Goal: Task Accomplishment & Management: Use online tool/utility

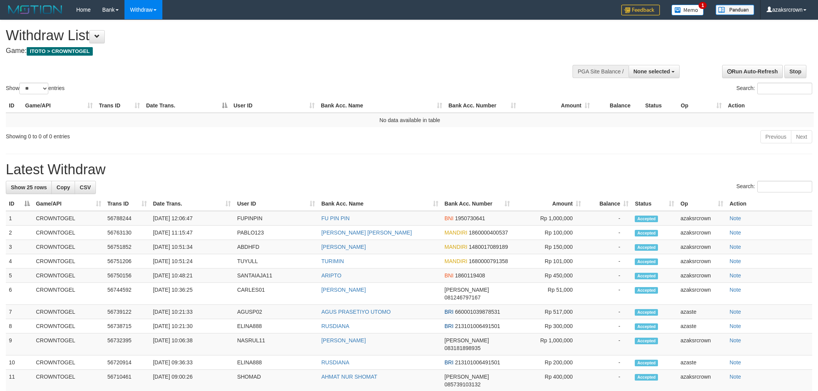
select select
select select "**"
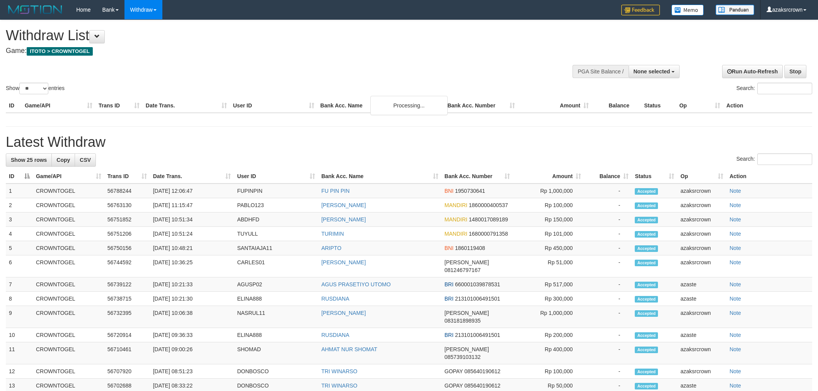
select select
select select "**"
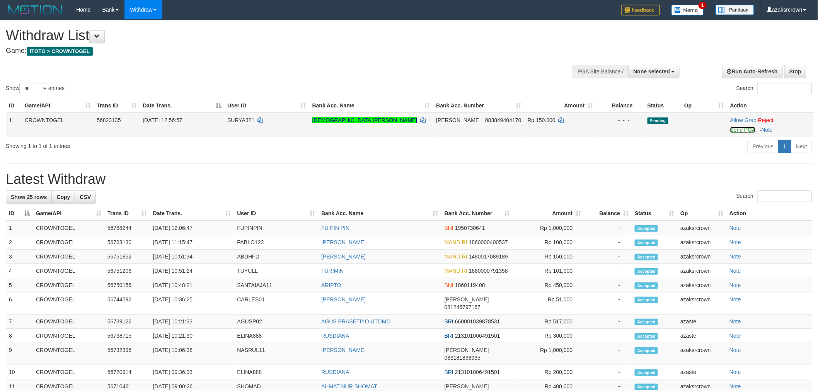
click at [739, 128] on link "Send PGA" at bounding box center [742, 130] width 25 height 6
click at [459, 169] on div "**********" at bounding box center [409, 344] width 818 height 649
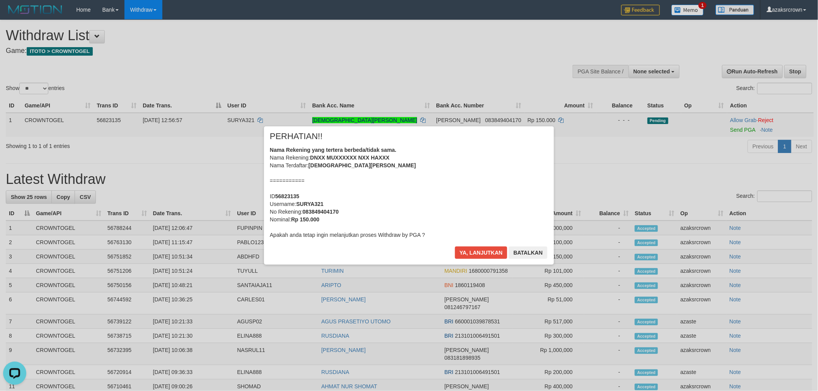
click at [492, 173] on div "Nama Rekening yang tertera berbeda/tidak sama. Nama Rekening: DNXX MUXXXXXX NXX…" at bounding box center [409, 192] width 278 height 93
click at [435, 164] on div "Nama Rekening yang tertera berbeda/tidak sama. Nama Rekening: DNXX MUXXXXXX NXX…" at bounding box center [409, 192] width 278 height 93
click at [480, 254] on button "Ya, lanjutkan" at bounding box center [481, 253] width 53 height 12
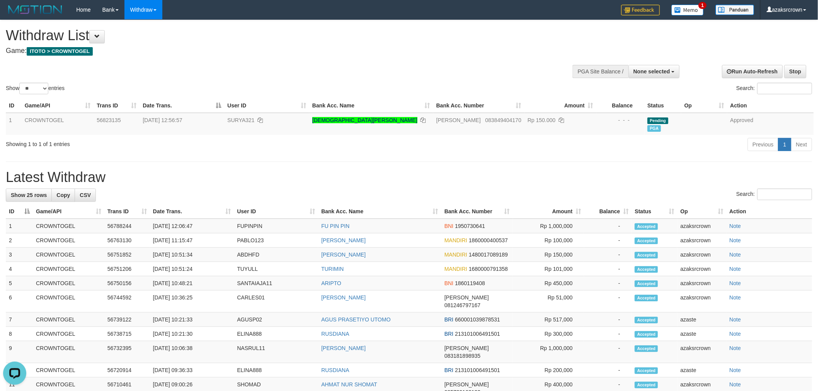
scroll to position [273, 0]
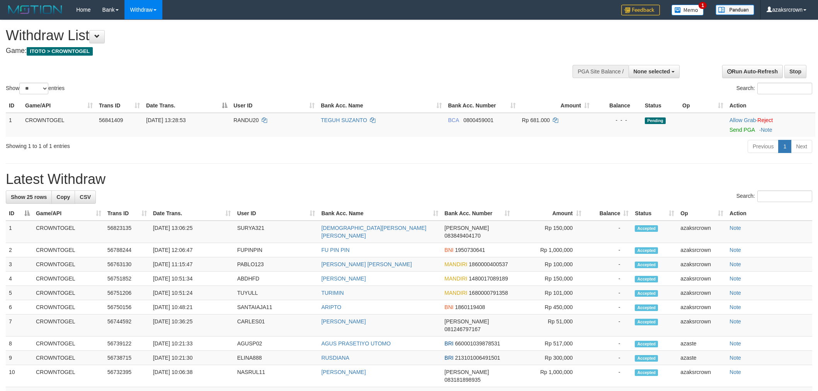
select select
select select "**"
click at [739, 128] on link "Send PGA" at bounding box center [741, 130] width 25 height 6
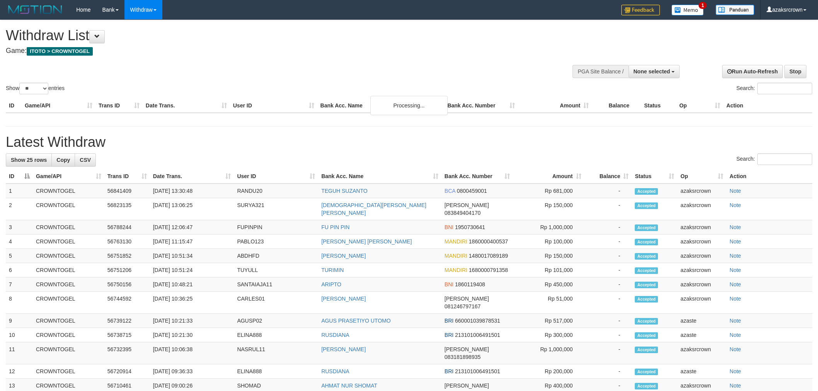
select select
select select "**"
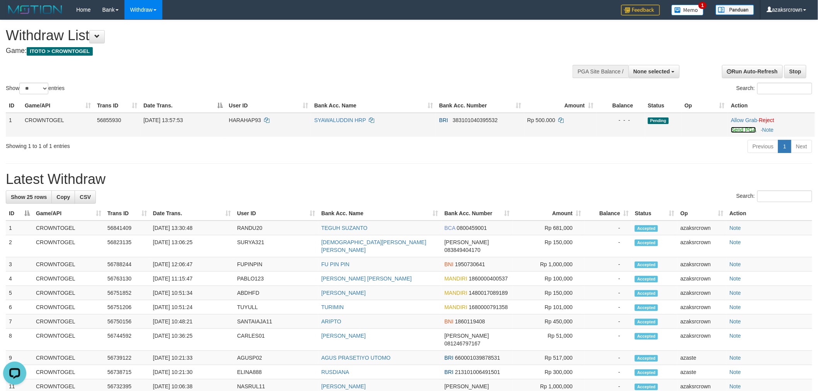
click at [744, 131] on link "Send PGA" at bounding box center [743, 130] width 25 height 6
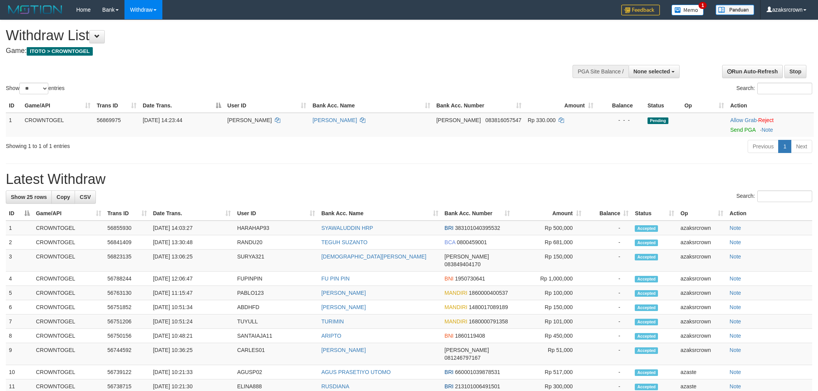
select select
select select "**"
click at [736, 129] on link "Send PGA" at bounding box center [742, 130] width 25 height 6
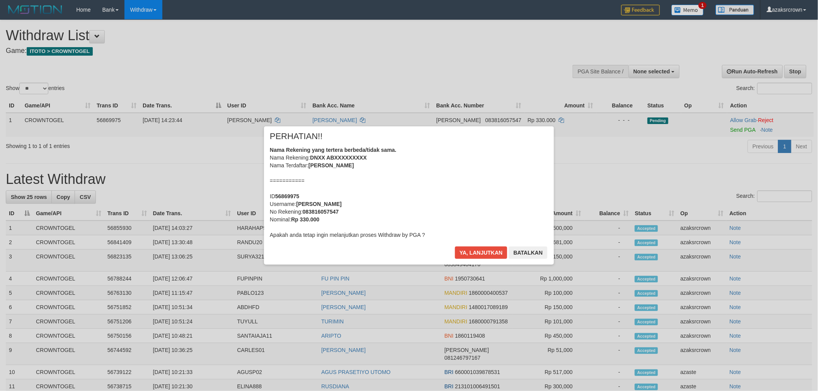
click at [486, 169] on div "Nama Rekening yang tertera berbeda/tidak sama. Nama Rekening: DNXX ABXXXXXXXXX …" at bounding box center [409, 192] width 278 height 93
click at [418, 171] on div "Nama Rekening yang tertera berbeda/tidak sama. Nama Rekening: DNXX ABXXXXXXXXX …" at bounding box center [409, 192] width 278 height 93
click at [480, 256] on button "Ya, lanjutkan" at bounding box center [481, 253] width 53 height 12
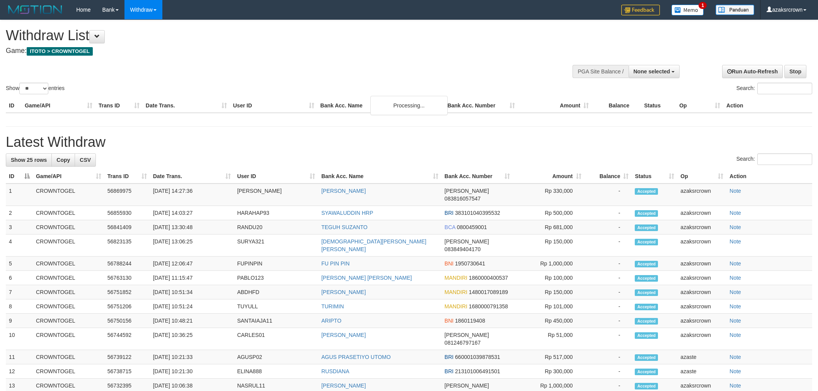
select select
select select "**"
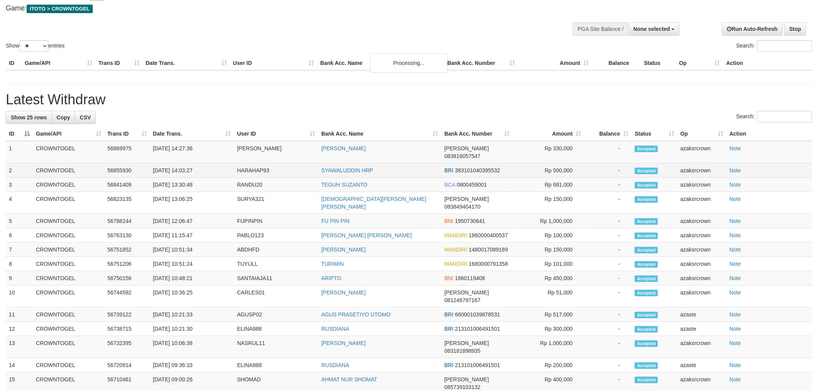
scroll to position [43, 0]
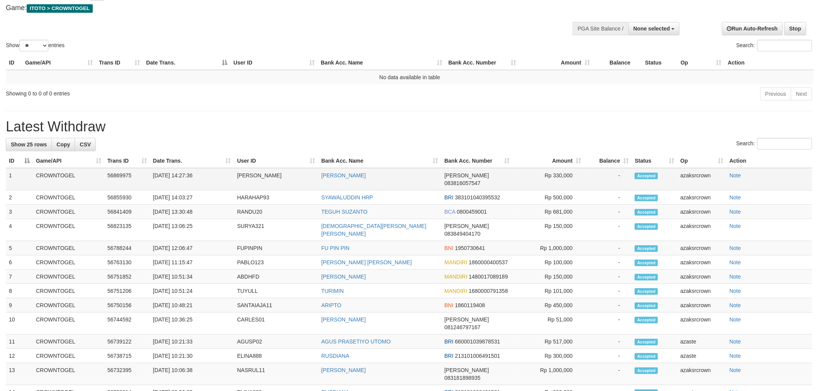
drag, startPoint x: 205, startPoint y: 182, endPoint x: 184, endPoint y: 178, distance: 21.3
click at [184, 178] on tbody "1 CROWNTOGEL 56869975 31/08/2025 14:27:36 EFENDI ABDURRAHMAN DANA 083816057547 …" at bounding box center [409, 370] width 806 height 404
drag, startPoint x: 180, startPoint y: 176, endPoint x: 209, endPoint y: 172, distance: 29.7
click at [209, 172] on td "[DATE] 14:27:36" at bounding box center [192, 179] width 84 height 22
copy td "14:27:36"
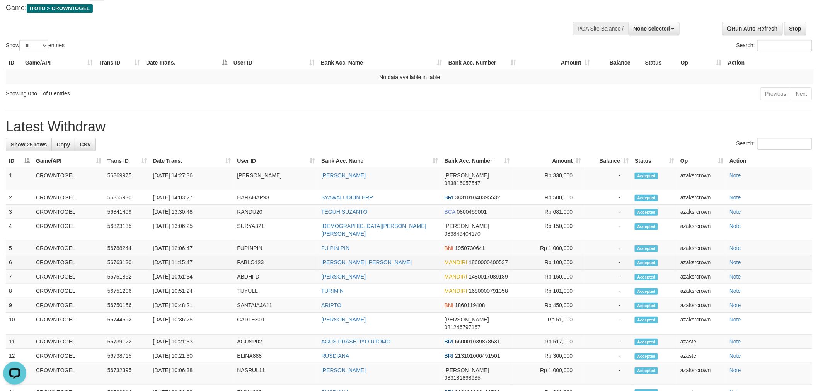
scroll to position [0, 0]
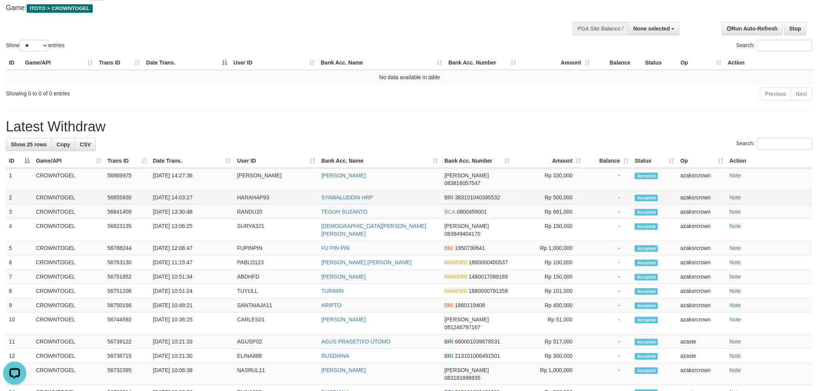
copy td "14:03:27"
drag, startPoint x: 207, startPoint y: 188, endPoint x: 181, endPoint y: 187, distance: 26.3
click at [181, 191] on td "[DATE] 14:03:27" at bounding box center [192, 198] width 84 height 14
copy td "13:30:48"
drag, startPoint x: 203, startPoint y: 206, endPoint x: 182, endPoint y: 203, distance: 21.4
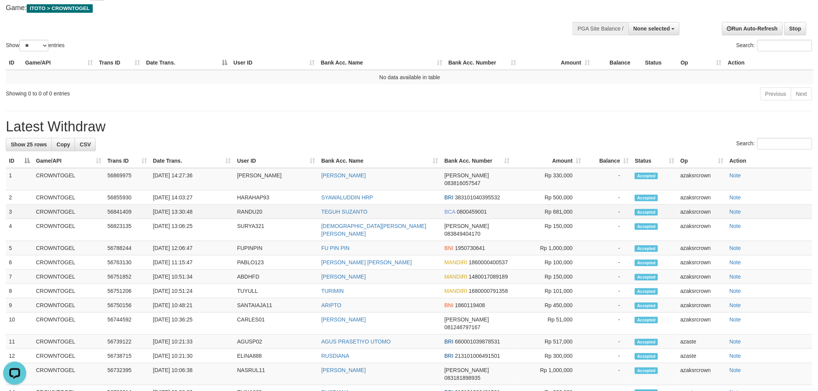
click at [182, 205] on td "[DATE] 13:30:48" at bounding box center [192, 212] width 84 height 14
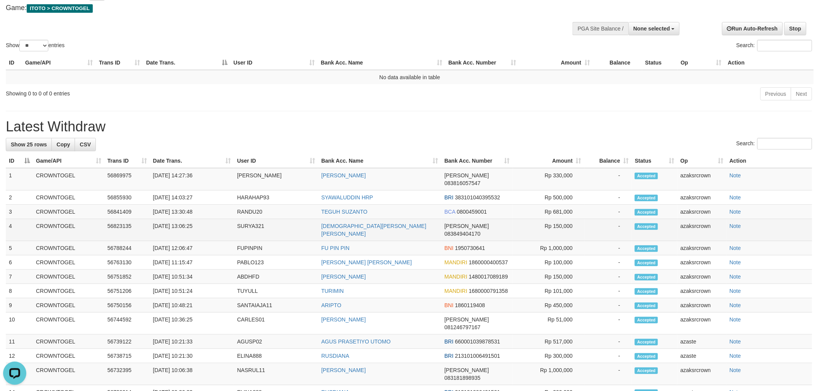
drag, startPoint x: 201, startPoint y: 220, endPoint x: 204, endPoint y: 217, distance: 4.1
click at [201, 219] on td "[DATE] 13:06:25" at bounding box center [192, 230] width 84 height 22
copy td "13:06:25"
drag, startPoint x: 204, startPoint y: 217, endPoint x: 181, endPoint y: 217, distance: 23.2
click at [181, 219] on td "[DATE] 13:06:25" at bounding box center [192, 230] width 84 height 22
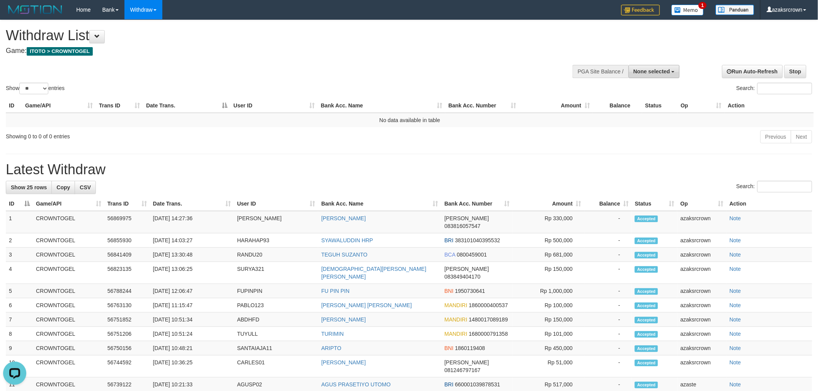
click at [666, 74] on span "None selected" at bounding box center [651, 71] width 37 height 6
click at [654, 109] on label "[ITOTO] CROWNTOGEL" at bounding box center [637, 111] width 83 height 10
select select "***"
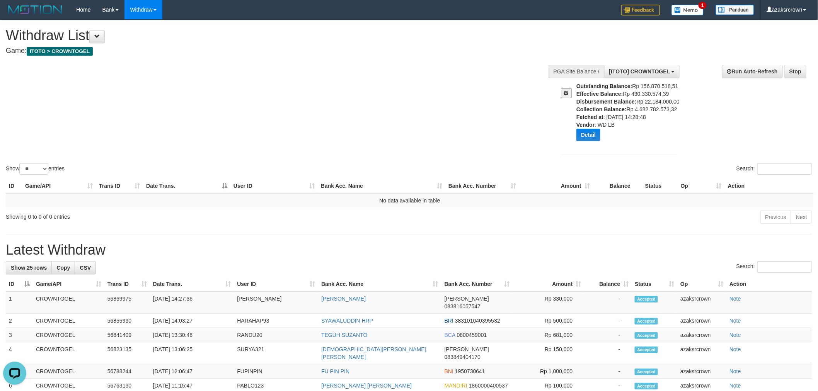
click at [632, 142] on div "Outstanding Balance: Rp 156.870.518,51 Effective Balance: Rp 430.330.574,39 Dis…" at bounding box center [629, 114] width 107 height 65
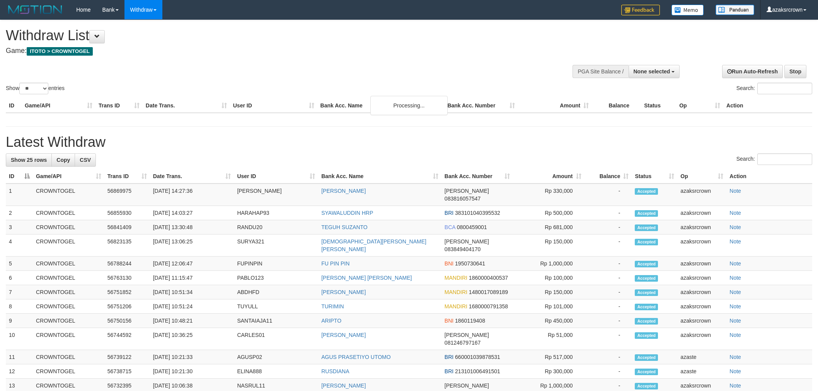
select select
select select "**"
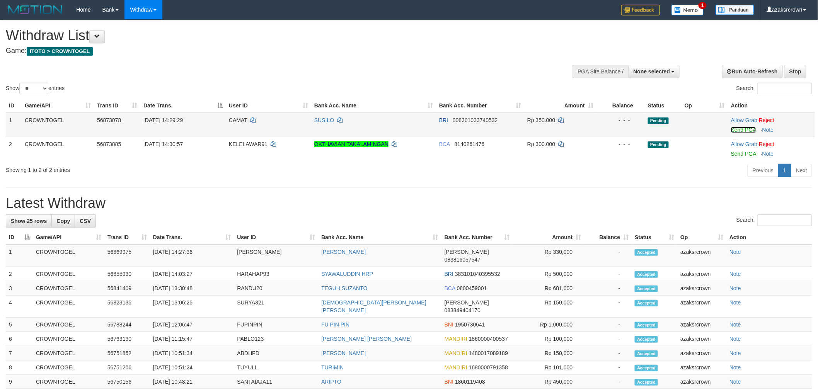
click at [747, 127] on link "Send PGA" at bounding box center [743, 130] width 25 height 6
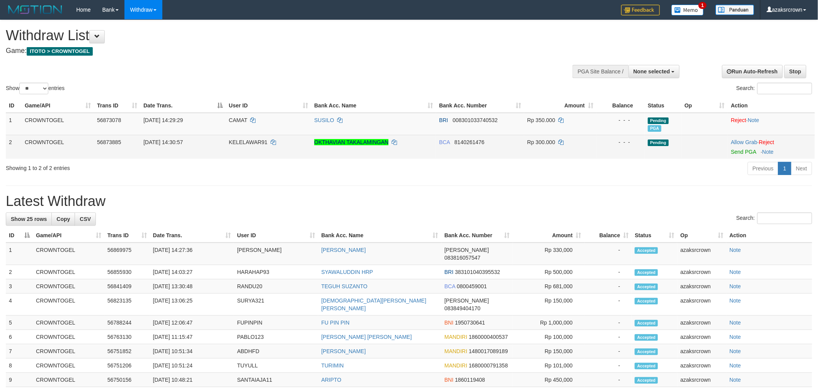
click at [751, 156] on td "Allow Grab · Reject Send PGA · Note" at bounding box center [771, 147] width 87 height 24
click at [749, 152] on link "Send PGA" at bounding box center [743, 152] width 25 height 6
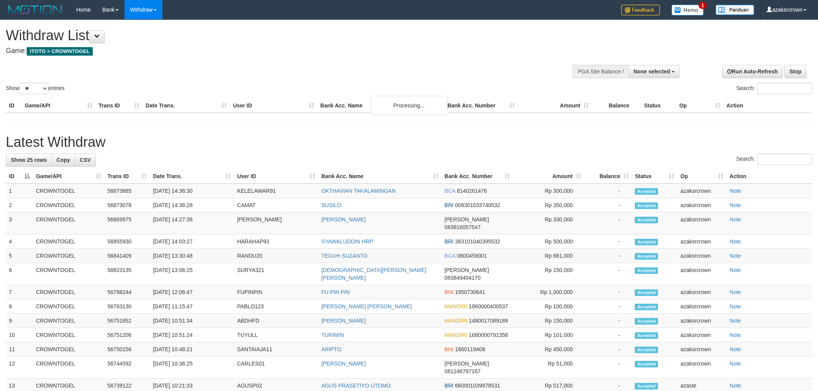
select select
select select "**"
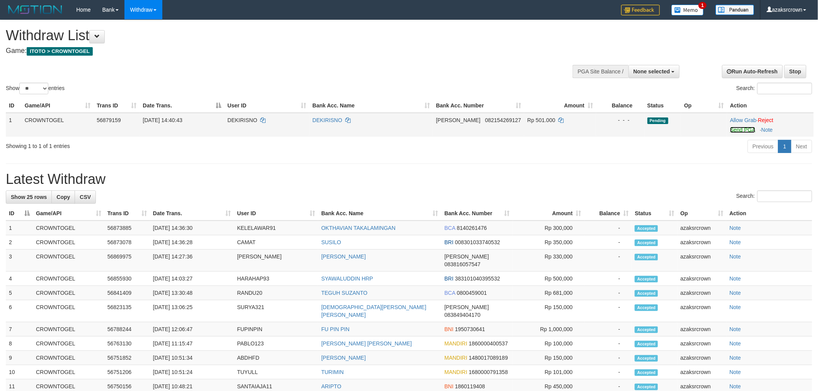
click at [747, 127] on link "Send PGA" at bounding box center [742, 130] width 25 height 6
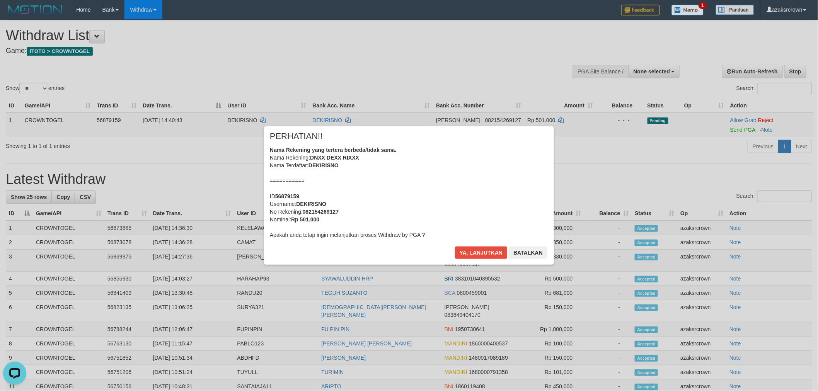
click at [434, 165] on div "Nama Rekening yang tertera berbeda/tidak sama. Nama Rekening: DNXX DEXX RIXXX N…" at bounding box center [409, 192] width 278 height 93
click at [507, 168] on div "Nama Rekening yang tertera berbeda/tidak sama. Nama Rekening: DNXX DEXX RIXXX N…" at bounding box center [409, 192] width 278 height 93
drag, startPoint x: 499, startPoint y: 245, endPoint x: 499, endPoint y: 252, distance: 7.3
click at [499, 252] on div "× PERHATIAN!! Nama Rekening yang tertera berbeda/tidak sama. Nama Rekening: DNX…" at bounding box center [409, 195] width 290 height 138
click at [499, 252] on button "Ya, lanjutkan" at bounding box center [481, 253] width 53 height 12
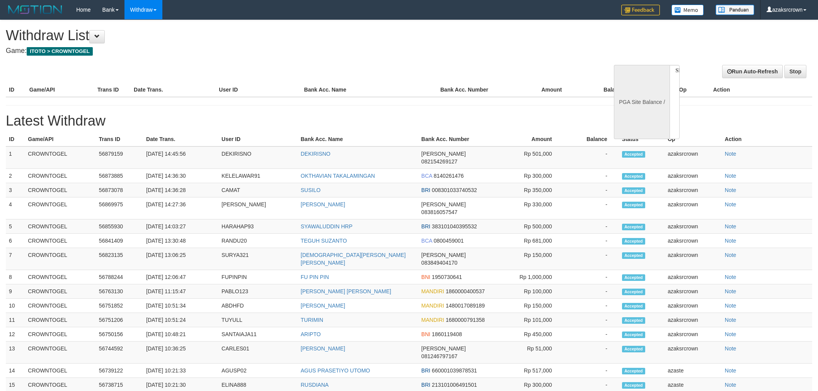
select select
select select "**"
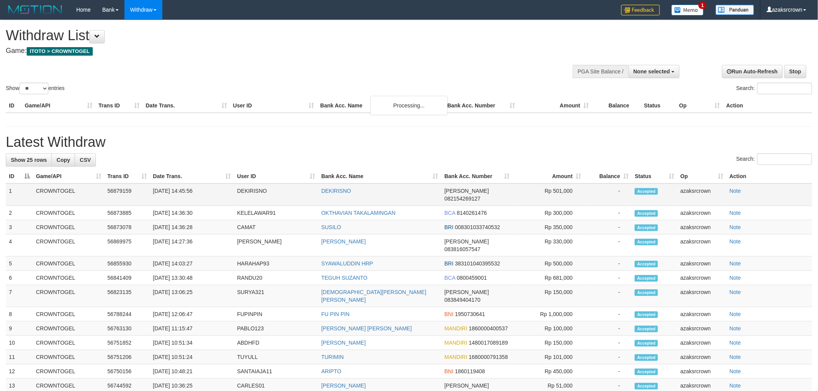
copy td "14:45:56"
copy td "5 14:45:56"
copy td "14:45:56"
drag, startPoint x: 209, startPoint y: 192, endPoint x: 180, endPoint y: 189, distance: 29.5
click at [180, 189] on td "[DATE] 14:45:56" at bounding box center [192, 195] width 84 height 22
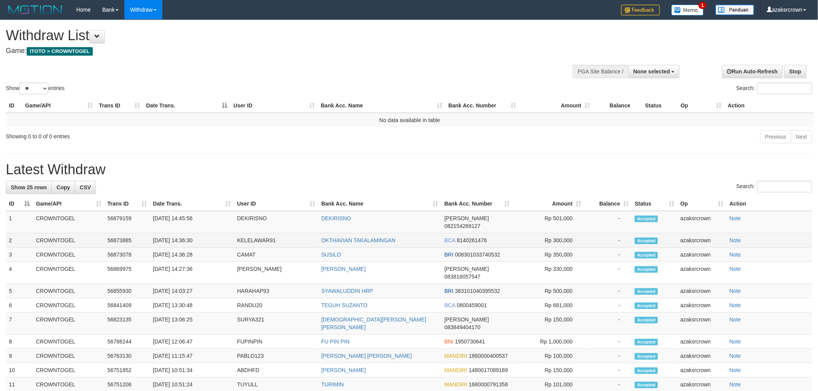
copy td "14:36:30"
drag, startPoint x: 209, startPoint y: 233, endPoint x: 182, endPoint y: 226, distance: 27.5
click at [182, 233] on td "[DATE] 14:36:30" at bounding box center [192, 240] width 84 height 14
copy td "36:28"
copy td "14:36:28"
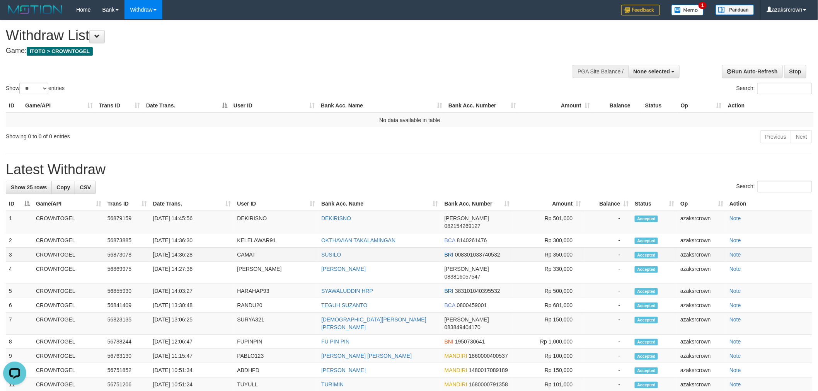
drag, startPoint x: 208, startPoint y: 245, endPoint x: 182, endPoint y: 244, distance: 25.5
click at [182, 248] on td "[DATE] 14:36:28" at bounding box center [192, 255] width 84 height 14
click at [648, 72] on span "None selected" at bounding box center [651, 71] width 37 height 6
click at [644, 110] on label "[ITOTO] CROWNTOGEL" at bounding box center [637, 111] width 83 height 10
select select "***"
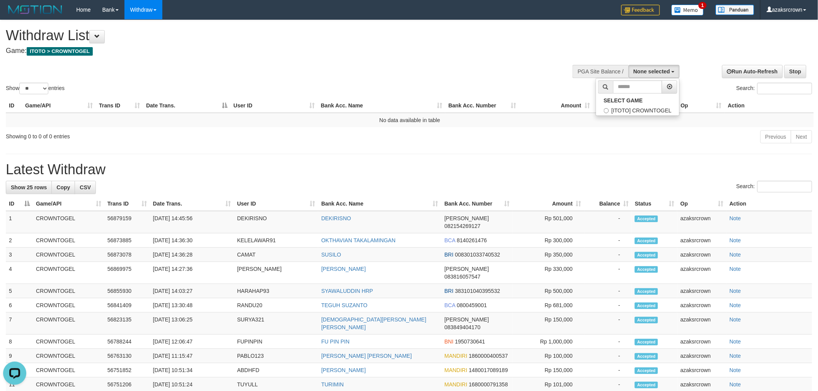
scroll to position [7, 0]
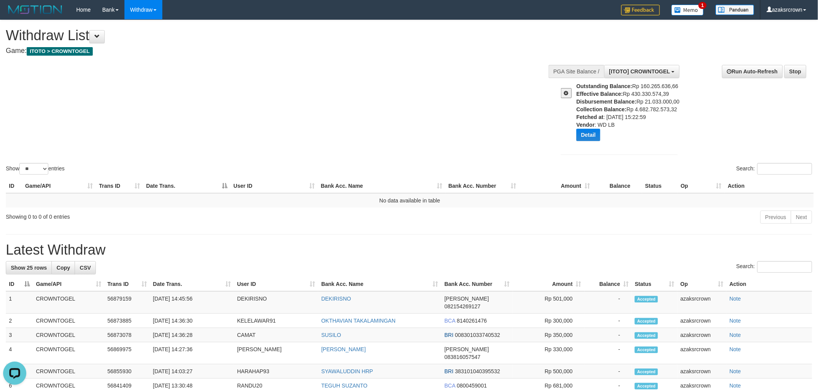
click at [701, 116] on div "**********" at bounding box center [683, 111] width 269 height 104
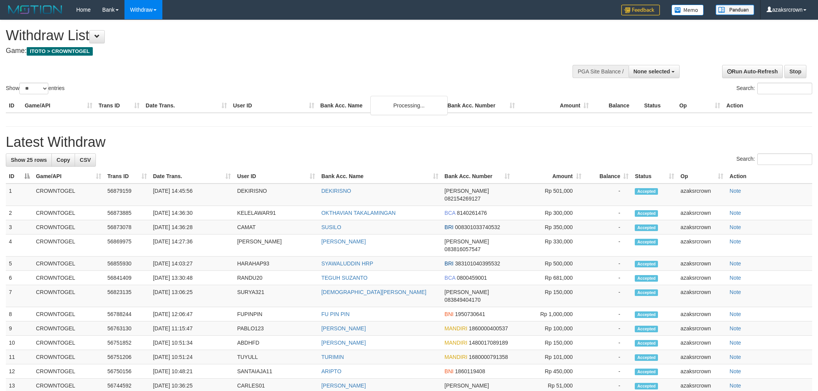
select select
select select "**"
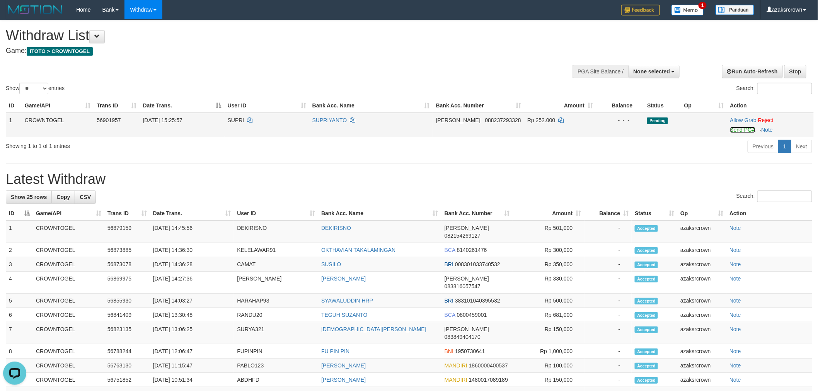
click at [751, 131] on link "Send PGA" at bounding box center [742, 130] width 25 height 6
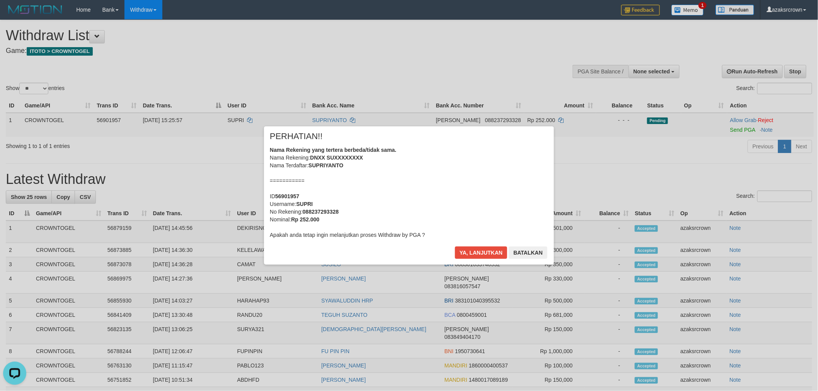
click at [441, 169] on div "Nama Rekening yang tertera berbeda/tidak sama. Nama Rekening: DNXX SUXXXXXXXX N…" at bounding box center [409, 192] width 278 height 93
click at [452, 163] on div "Nama Rekening yang tertera berbeda/tidak sama. Nama Rekening: DNXX SUXXXXXXXX N…" at bounding box center [409, 192] width 278 height 93
click at [472, 252] on button "Ya, lanjutkan" at bounding box center [481, 253] width 53 height 12
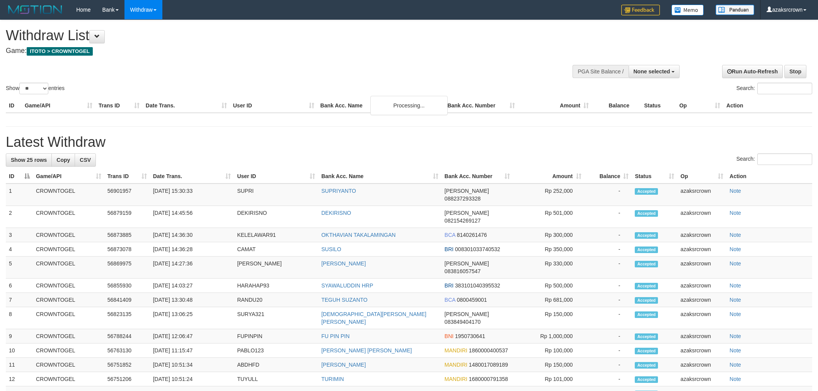
select select
select select "**"
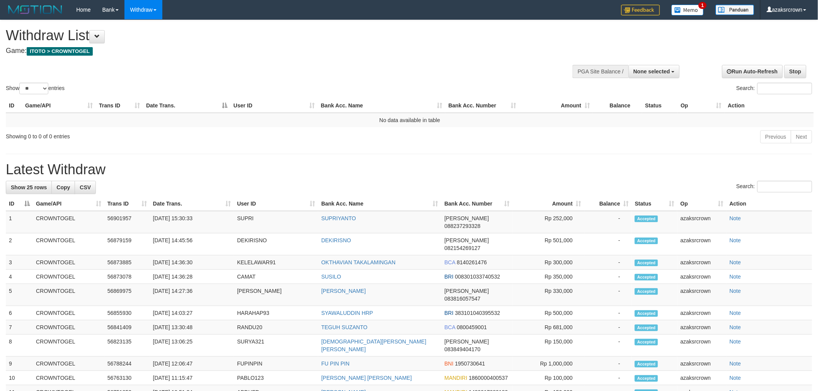
drag, startPoint x: 225, startPoint y: 194, endPoint x: 195, endPoint y: 196, distance: 30.6
copy td "0:33"
copy td "30:33"
copy td "5:30:33"
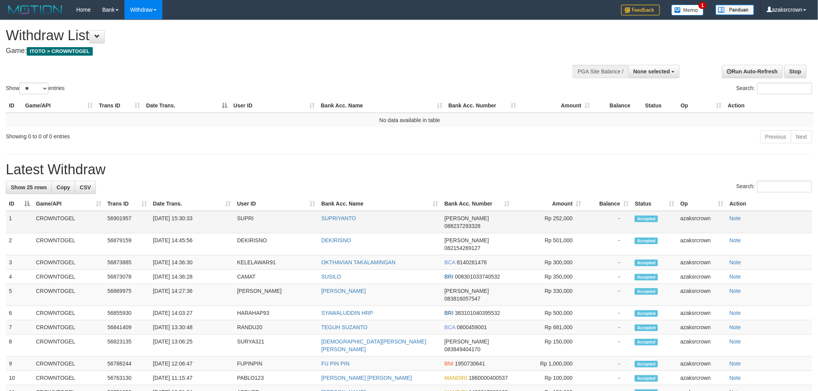
copy td "15:30:33"
drag, startPoint x: 212, startPoint y: 223, endPoint x: 182, endPoint y: 217, distance: 29.9
click at [182, 217] on td "[DATE] 15:30:33" at bounding box center [192, 222] width 84 height 22
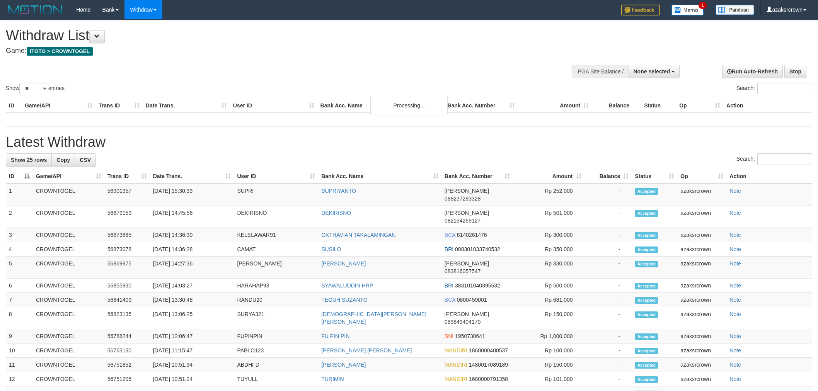
select select
select select "**"
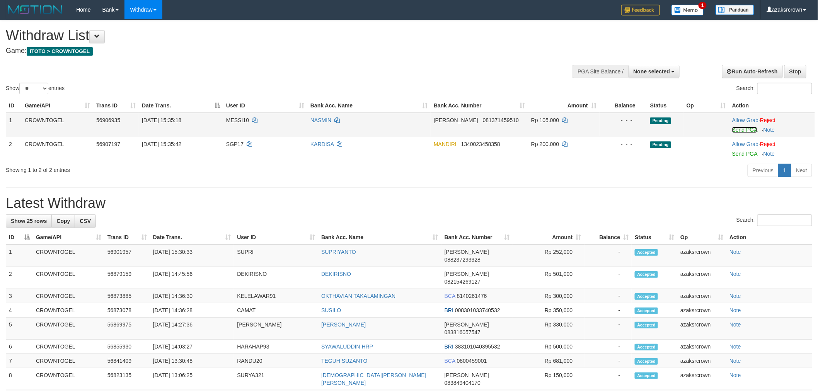
click at [745, 128] on link "Send PGA" at bounding box center [744, 130] width 25 height 6
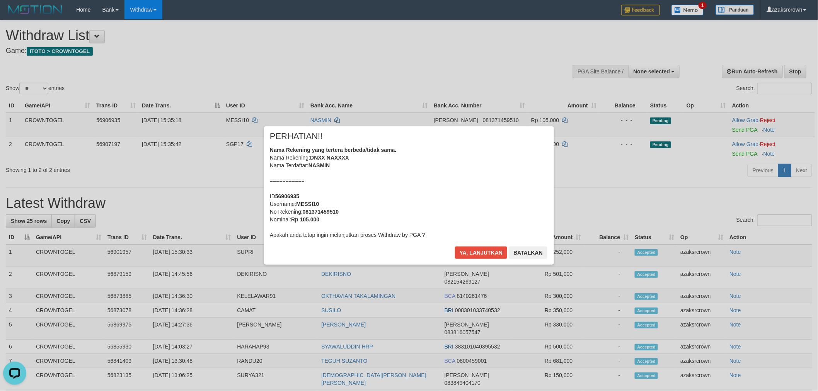
click at [338, 189] on div "Nama Rekening yang tertera berbeda/tidak sama. Nama Rekening: DNXX NAXXXX Nama …" at bounding box center [409, 192] width 278 height 93
click at [472, 255] on button "Ya, lanjutkan" at bounding box center [481, 253] width 53 height 12
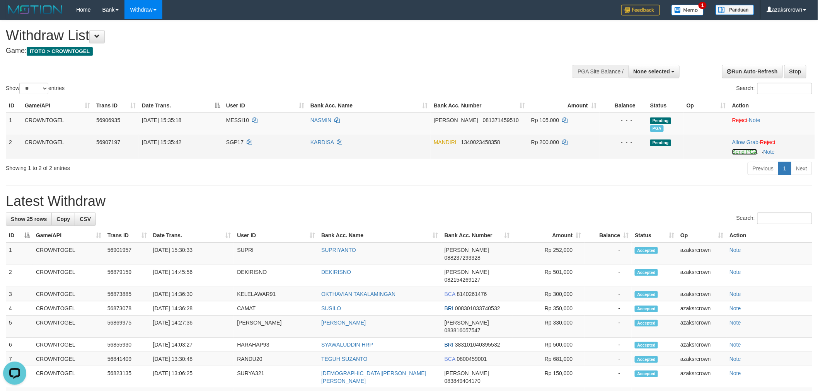
click at [747, 153] on link "Send PGA" at bounding box center [744, 152] width 25 height 6
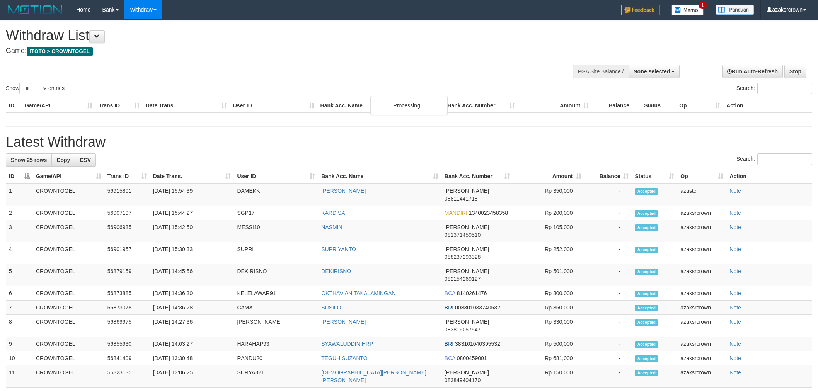
select select
select select "**"
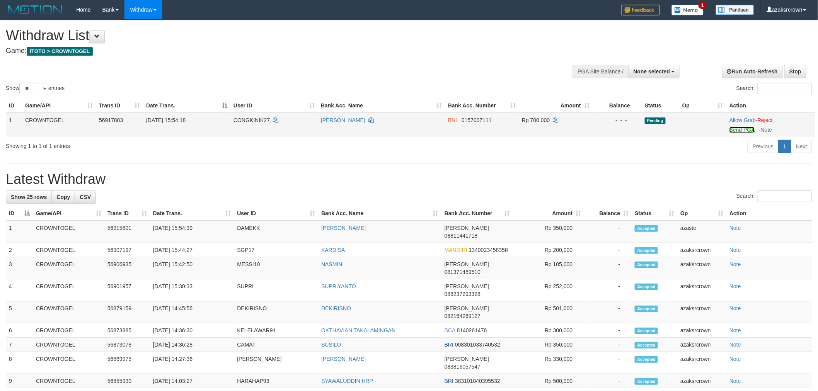
click at [747, 129] on link "Send PGA" at bounding box center [741, 130] width 25 height 6
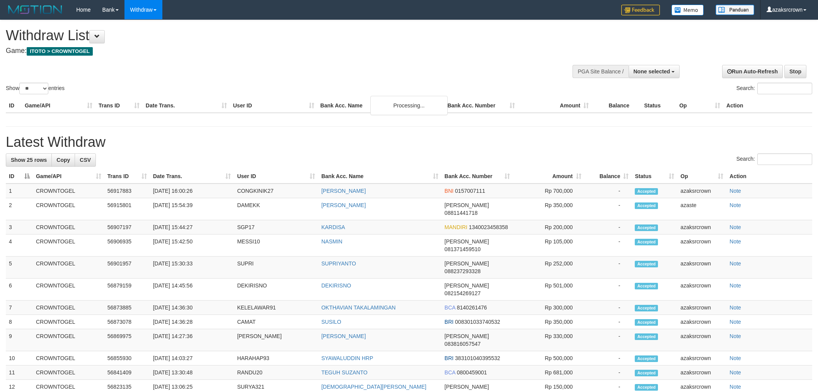
select select
select select "**"
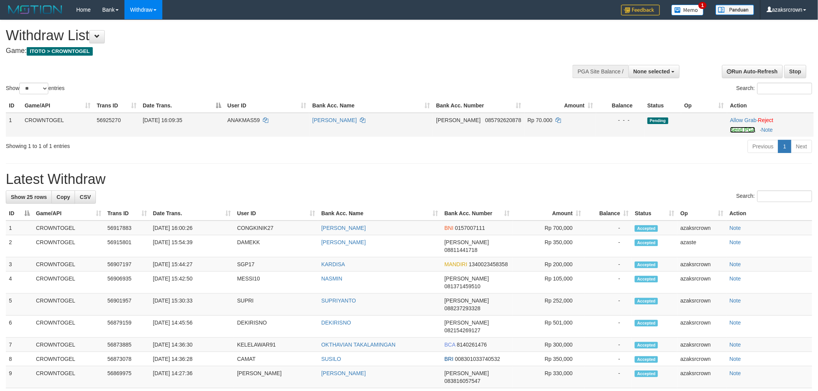
click at [750, 130] on link "Send PGA" at bounding box center [742, 130] width 25 height 6
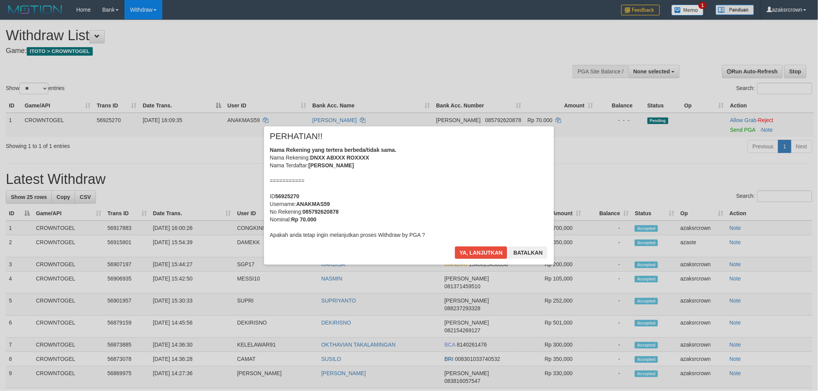
click at [473, 161] on div "Nama Rekening yang tertera berbeda/tidak sama. Nama Rekening: DNXX ABXXX ROXXXX…" at bounding box center [409, 192] width 278 height 93
click at [421, 163] on div "Nama Rekening yang tertera berbeda/tidak sama. Nama Rekening: DNXX ABXXX ROXXXX…" at bounding box center [409, 192] width 278 height 93
click at [470, 248] on button "Ya, lanjutkan" at bounding box center [481, 253] width 53 height 12
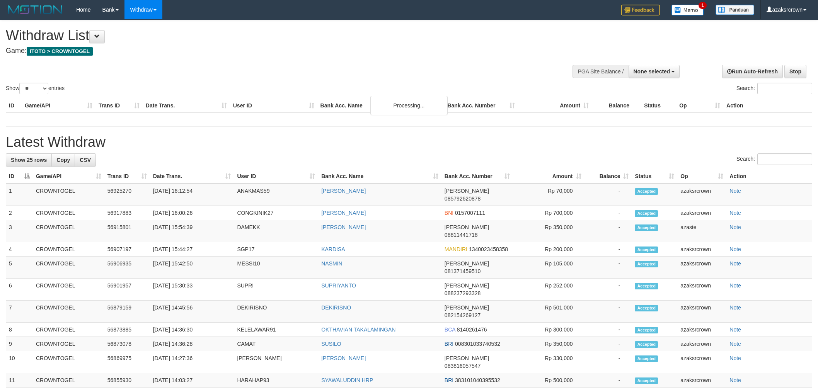
select select
select select "**"
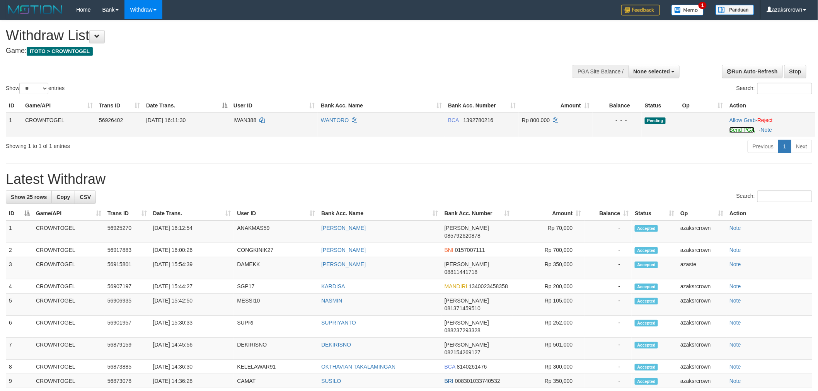
click at [732, 128] on link "Send PGA" at bounding box center [741, 130] width 25 height 6
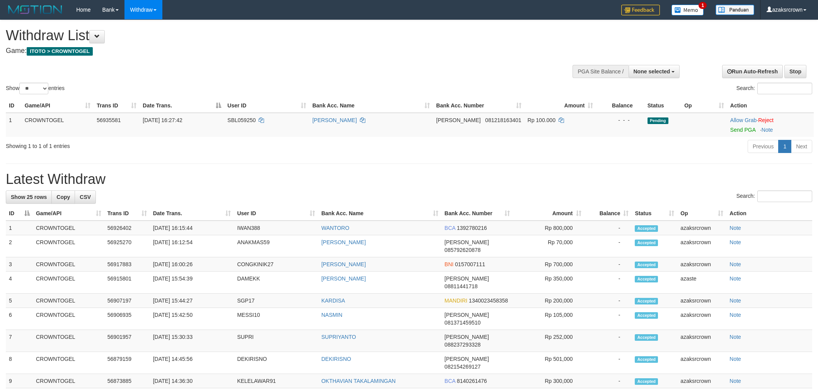
select select
select select "**"
click at [615, 148] on div "Previous 1 Next" at bounding box center [579, 147] width 465 height 17
drag, startPoint x: 742, startPoint y: 129, endPoint x: 455, endPoint y: 100, distance: 288.7
click at [742, 129] on link "Send PGA" at bounding box center [742, 130] width 25 height 6
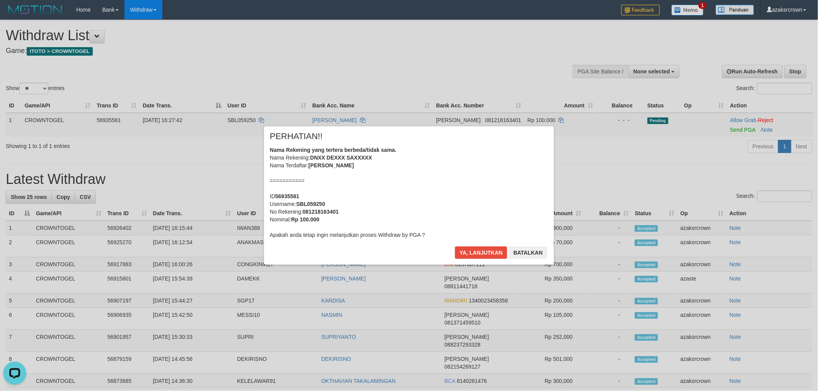
click at [473, 170] on div "Nama Rekening yang tertera berbeda/tidak sama. Nama Rekening: DNXX DEXXX SAXXXX…" at bounding box center [409, 192] width 278 height 93
click at [486, 152] on div "Nama Rekening yang tertera berbeda/tidak sama. Nama Rekening: DNXX DEXXX SAXXXX…" at bounding box center [409, 192] width 278 height 93
click at [478, 257] on button "Ya, lanjutkan" at bounding box center [481, 253] width 53 height 12
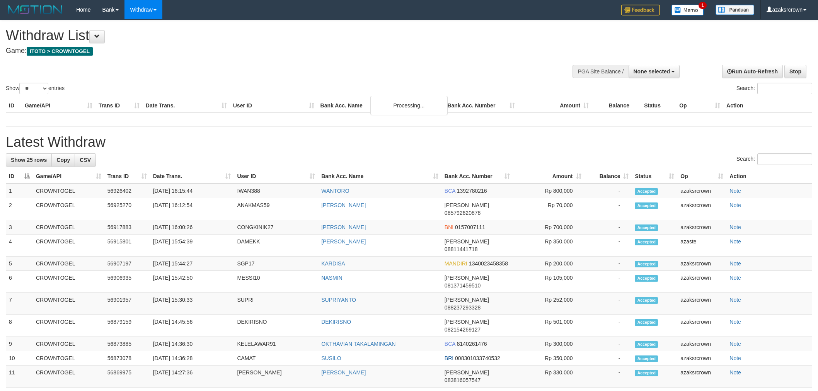
select select
select select "**"
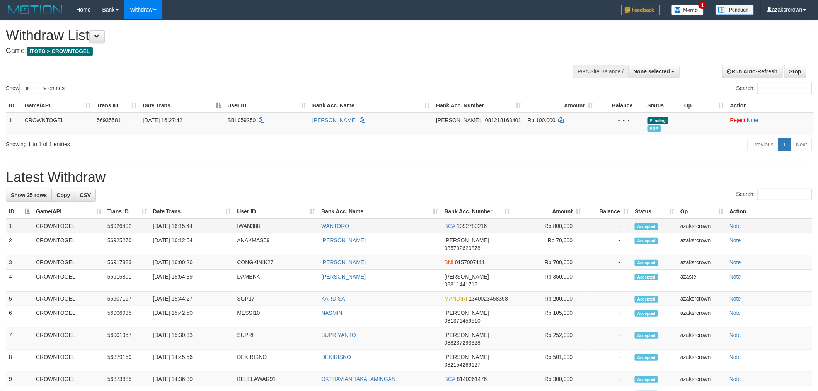
copy td "5:44"
copy td "6:15:44"
copy td "16:15:44"
drag, startPoint x: 187, startPoint y: 226, endPoint x: 180, endPoint y: 226, distance: 7.0
click at [180, 226] on td "[DATE] 16:15:44" at bounding box center [192, 226] width 84 height 15
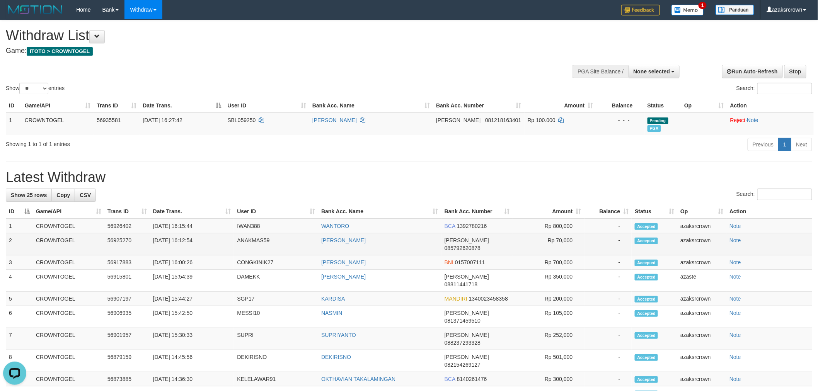
copy td "25 16:12:54"
copy td "025 16:12:54"
copy td "16:12:54"
drag, startPoint x: 208, startPoint y: 235, endPoint x: 180, endPoint y: 242, distance: 28.4
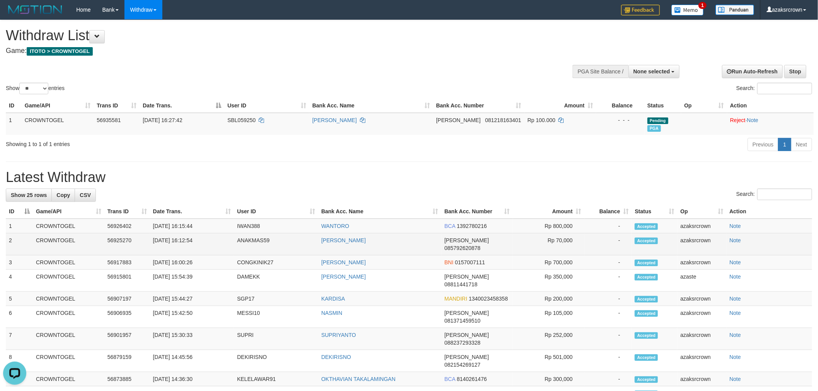
click at [180, 242] on td "[DATE] 16:12:54" at bounding box center [192, 244] width 84 height 22
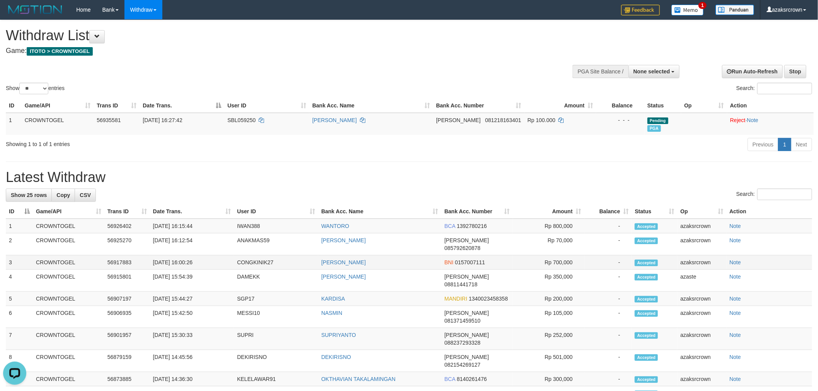
copy td "6:00:26"
copy td "16:00:26"
drag, startPoint x: 210, startPoint y: 254, endPoint x: 181, endPoint y: 253, distance: 29.0
click at [181, 255] on td "[DATE] 16:00:26" at bounding box center [192, 262] width 84 height 14
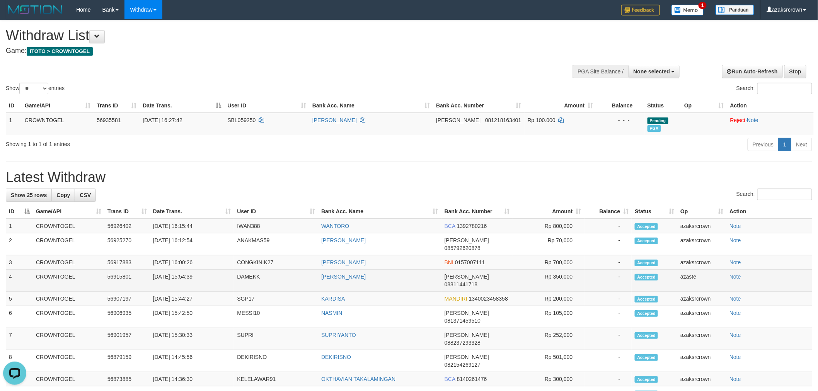
copy td "15:54:39"
drag, startPoint x: 210, startPoint y: 269, endPoint x: 179, endPoint y: 268, distance: 30.6
click at [179, 270] on td "[DATE] 15:54:39" at bounding box center [192, 281] width 84 height 22
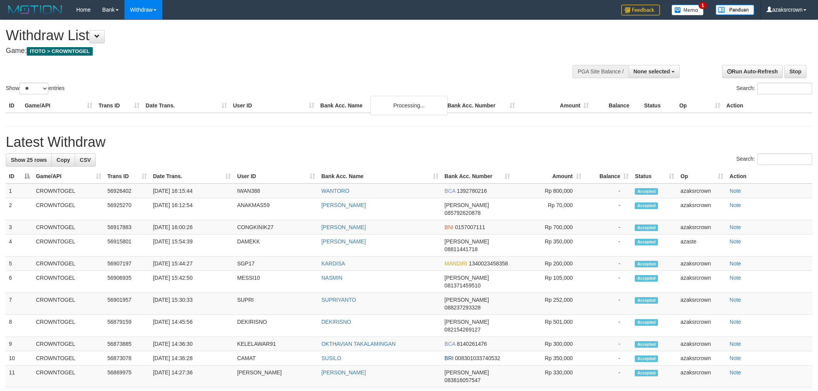
select select
select select "**"
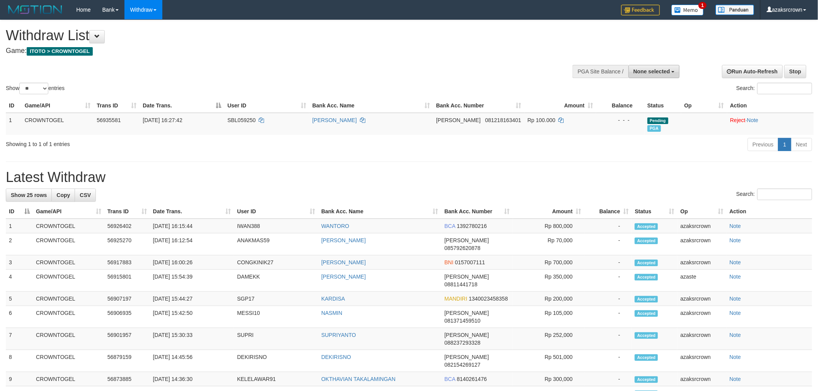
click at [661, 74] on span "None selected" at bounding box center [651, 71] width 37 height 6
click at [662, 112] on label "[ITOTO] CROWNTOGEL" at bounding box center [637, 111] width 83 height 10
select select "***"
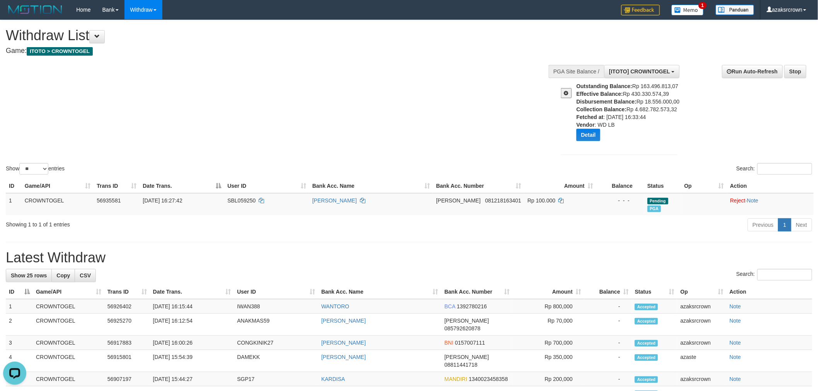
click at [683, 97] on div "Outstanding Balance: Rp 163.496.813,07 Effective Balance: Rp 430.330.574,39 Dis…" at bounding box center [629, 114] width 107 height 65
click at [269, 89] on div "Show ** ** ** *** entries Search:" at bounding box center [409, 98] width 818 height 156
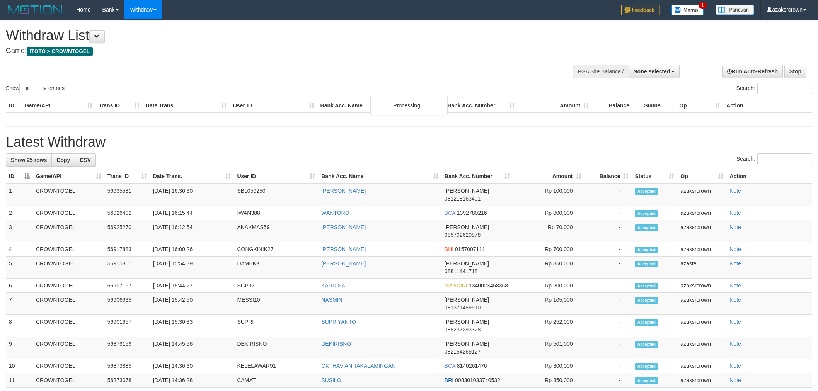
select select
select select "**"
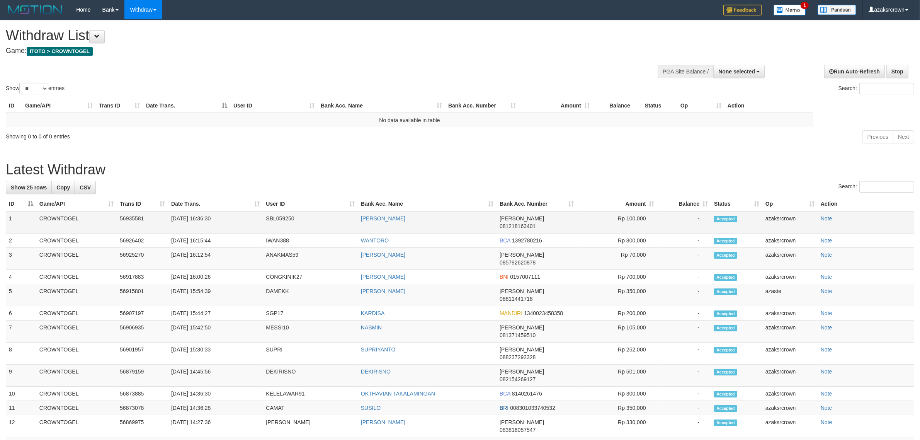
copy td "16:36:30"
drag, startPoint x: 206, startPoint y: 216, endPoint x: 199, endPoint y: 216, distance: 6.6
click at [199, 216] on td "[DATE] 16:36:30" at bounding box center [215, 222] width 95 height 22
click at [736, 72] on span "None selected" at bounding box center [736, 71] width 37 height 6
click at [741, 110] on label "[ITOTO] CROWNTOGEL" at bounding box center [722, 111] width 83 height 10
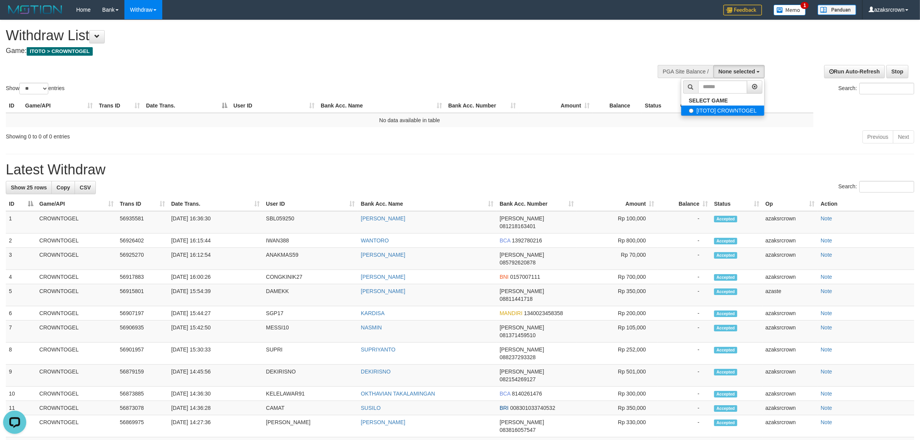
select select "***"
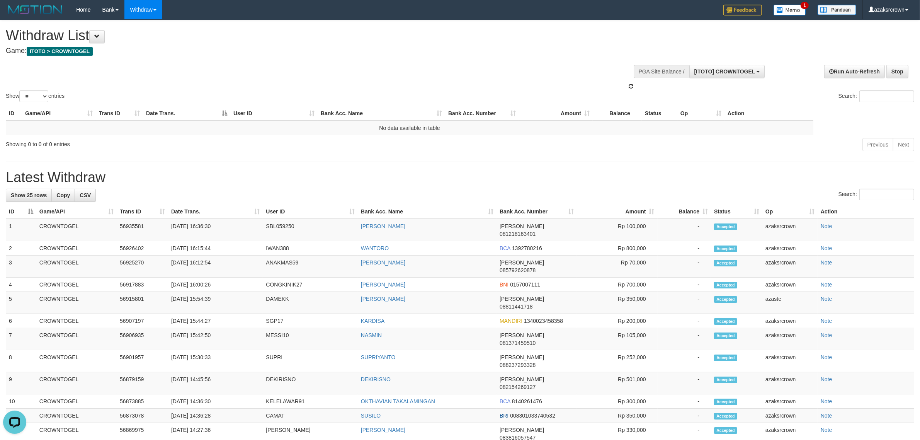
scroll to position [7, 0]
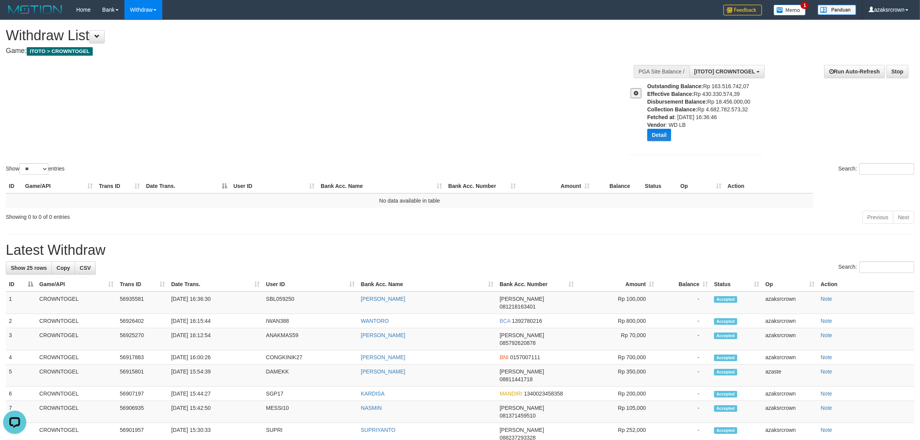
click at [817, 128] on div "**********" at bounding box center [768, 111] width 303 height 104
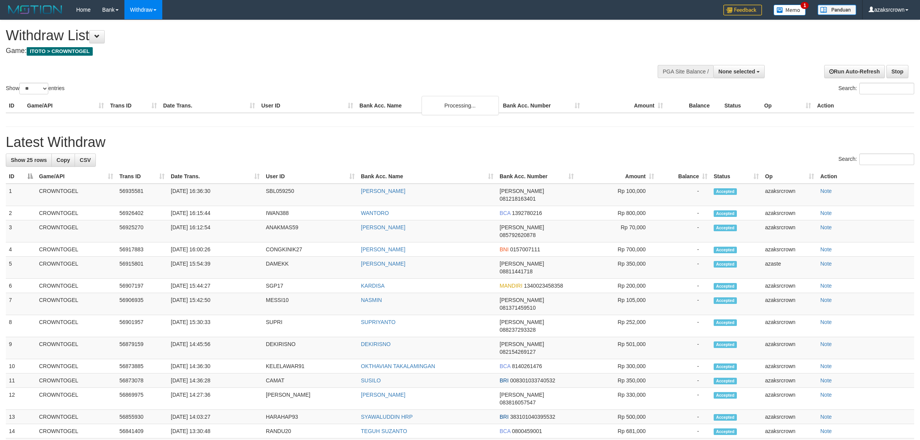
select select
select select "**"
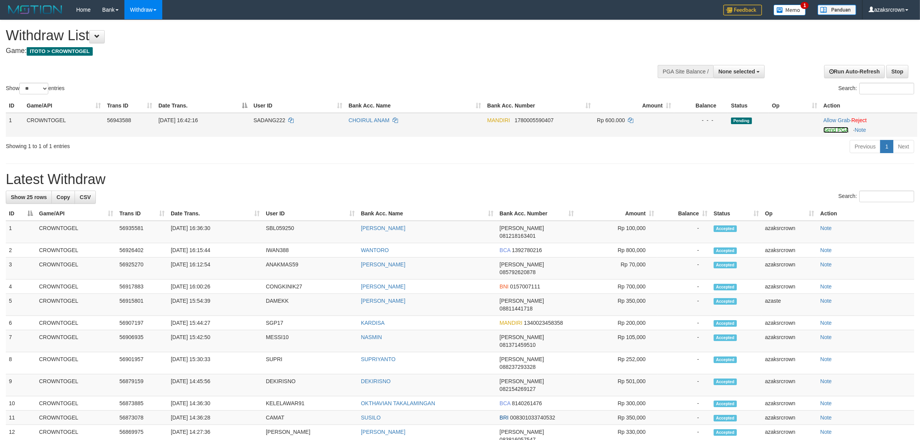
click at [837, 128] on link "Send PGA" at bounding box center [836, 130] width 25 height 6
